Goal: Task Accomplishment & Management: Manage account settings

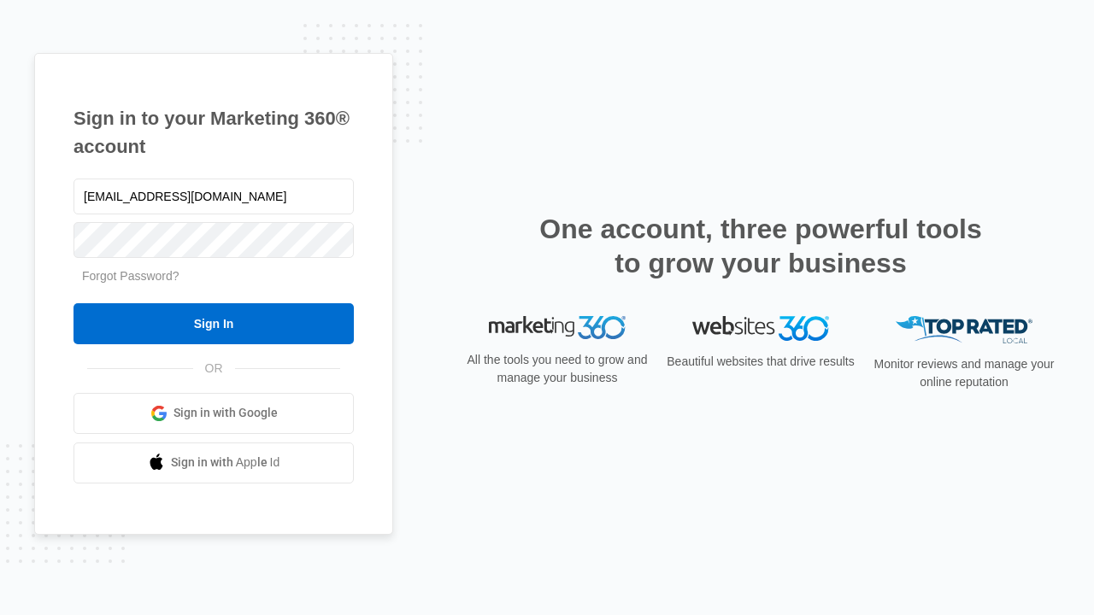
type input "dankie614@gmail.com"
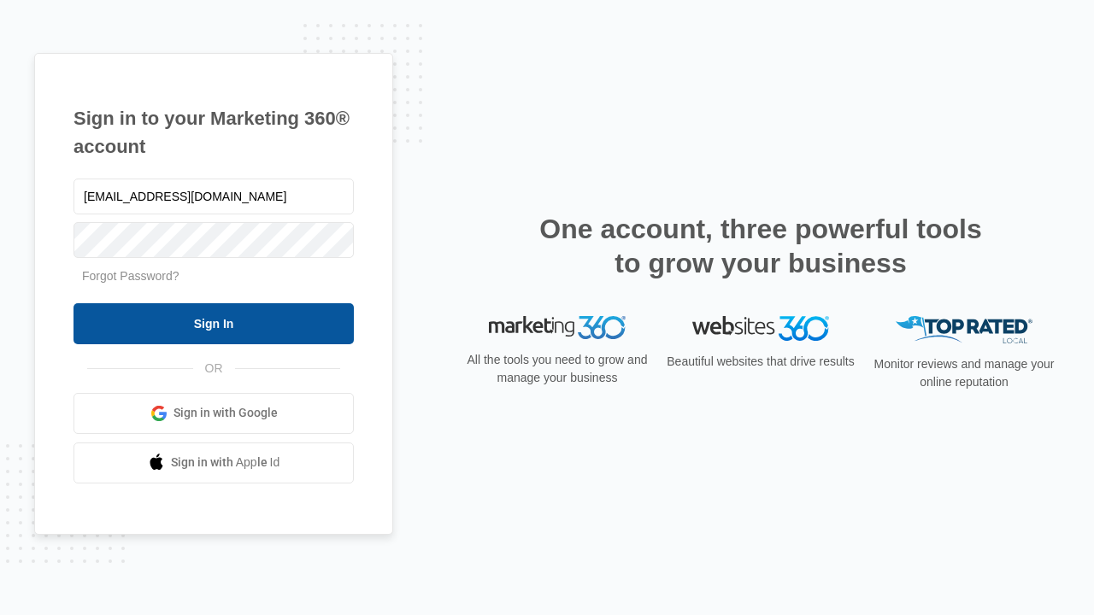
click at [214, 323] on input "Sign In" at bounding box center [214, 323] width 280 height 41
